Goal: Task Accomplishment & Management: Complete application form

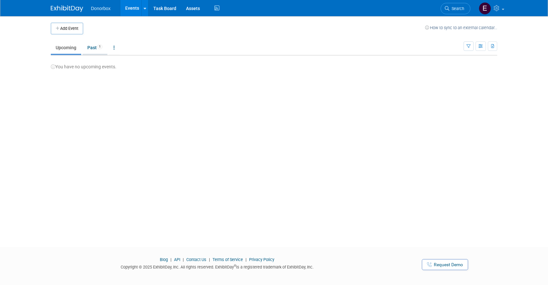
click at [97, 49] on link "Past 1" at bounding box center [94, 47] width 25 height 12
click at [69, 51] on link "Upcoming" at bounding box center [66, 47] width 30 height 12
click at [197, 7] on link "Assets" at bounding box center [193, 8] width 24 height 16
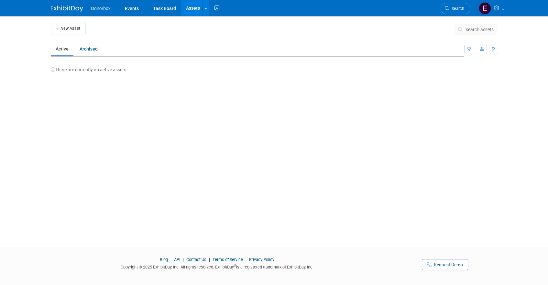
click at [187, 8] on link "Assets" at bounding box center [193, 8] width 24 height 16
click at [134, 9] on link "Events" at bounding box center [132, 8] width 24 height 16
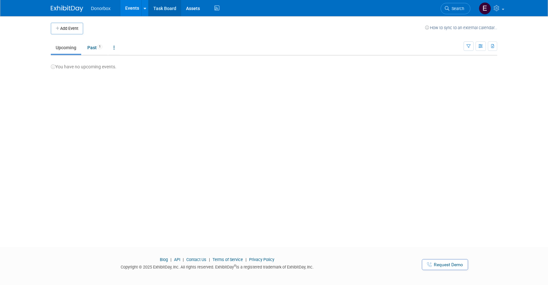
click at [162, 9] on link "Task Board" at bounding box center [164, 8] width 33 height 16
click at [74, 27] on button "Add Event" at bounding box center [67, 29] width 32 height 12
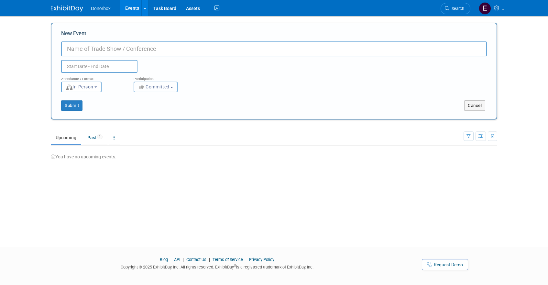
click at [156, 89] on button "Committed" at bounding box center [156, 87] width 44 height 11
click at [231, 76] on div "Attendance / Format: <img src="https://www.exhibitday.com/Images/Format-InPerso…" at bounding box center [273, 82] width 435 height 19
